Goal: Task Accomplishment & Management: Manage account settings

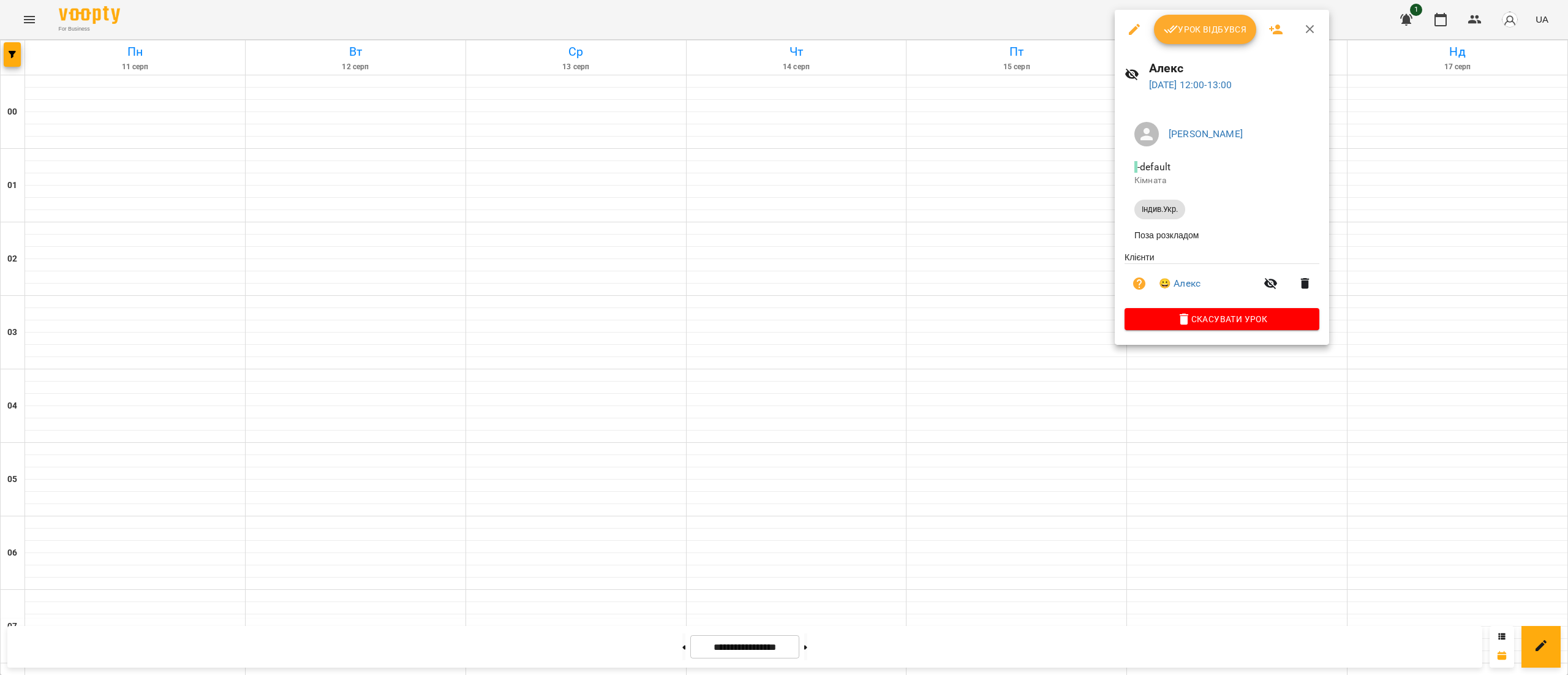
scroll to position [837, 0]
click at [1191, 22] on span "Урок відбувся" at bounding box center [1205, 30] width 83 height 14
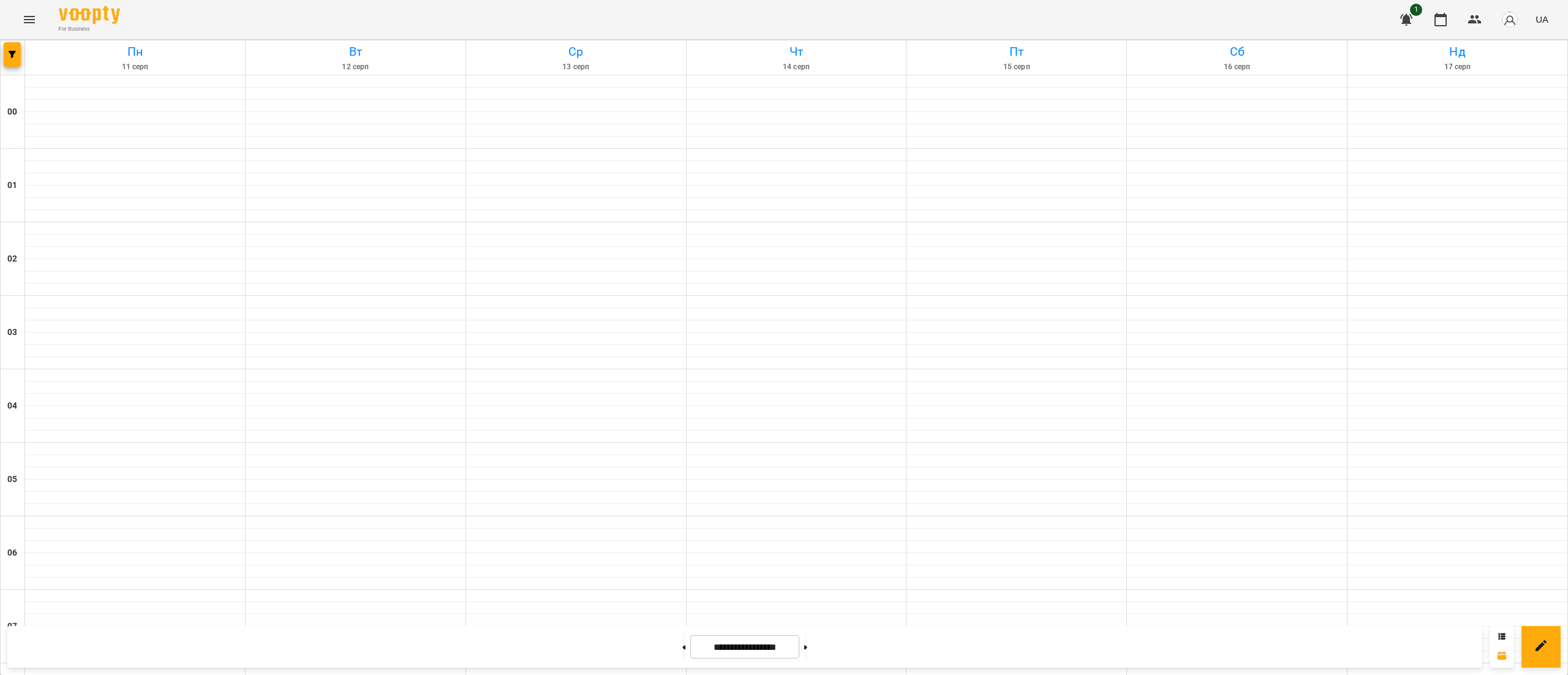
scroll to position [1116, 0]
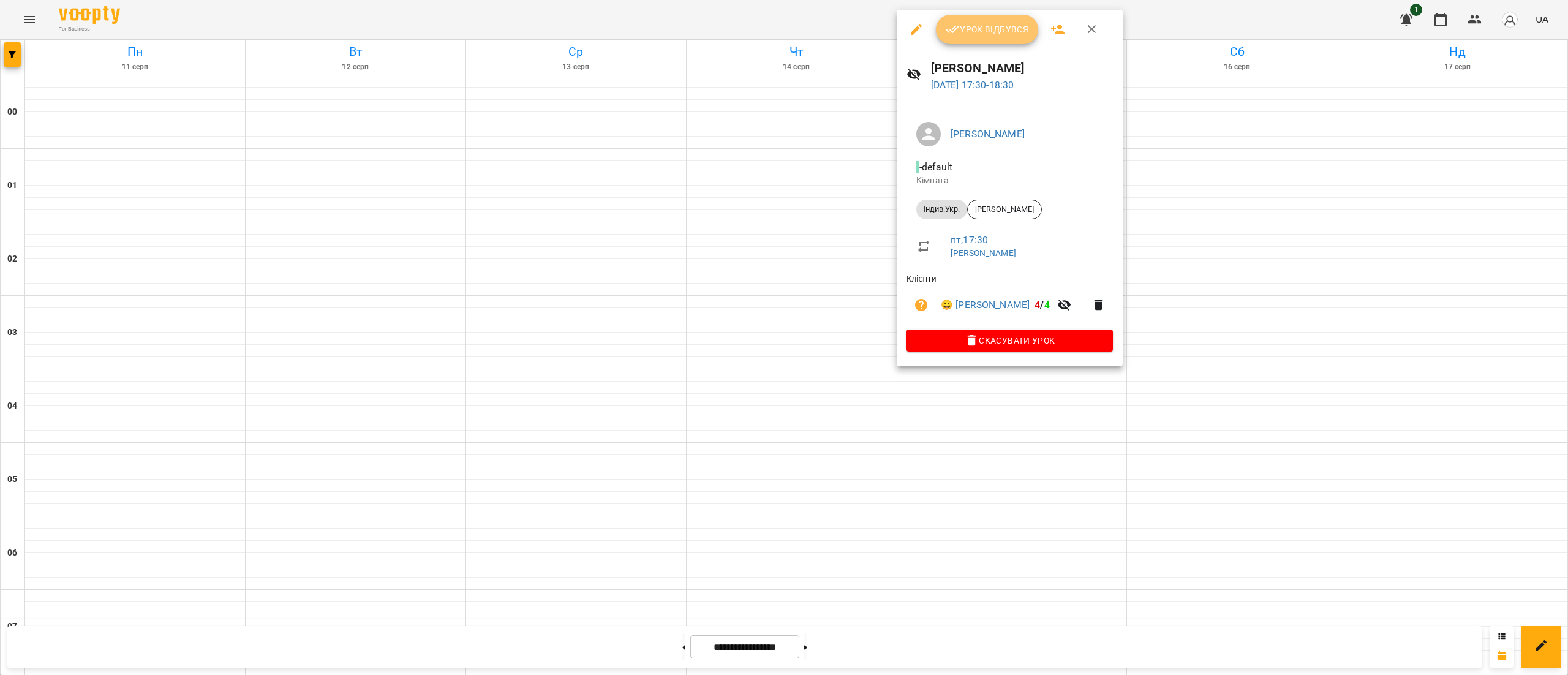
click at [956, 19] on button "Урок відбувся" at bounding box center [987, 29] width 103 height 30
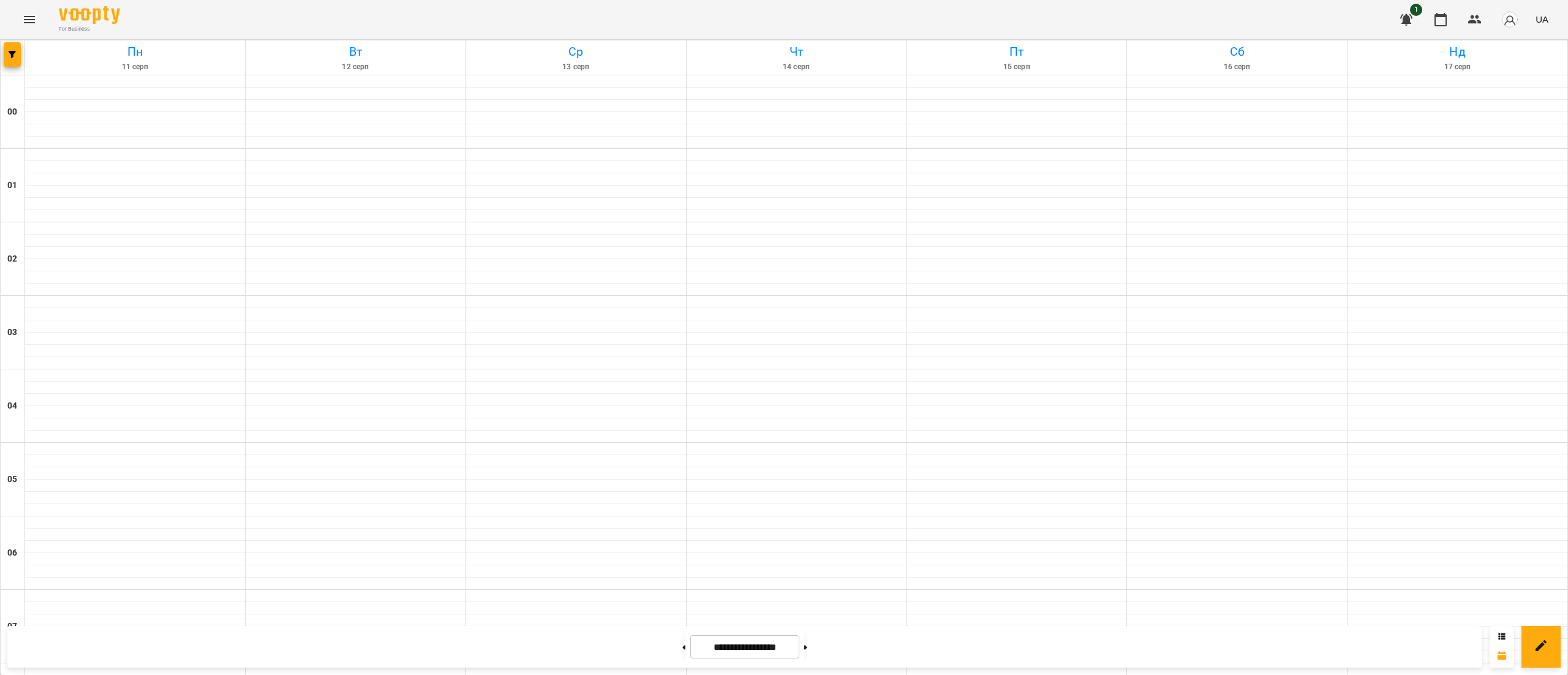
scroll to position [872, 0]
